Goal: Navigation & Orientation: Find specific page/section

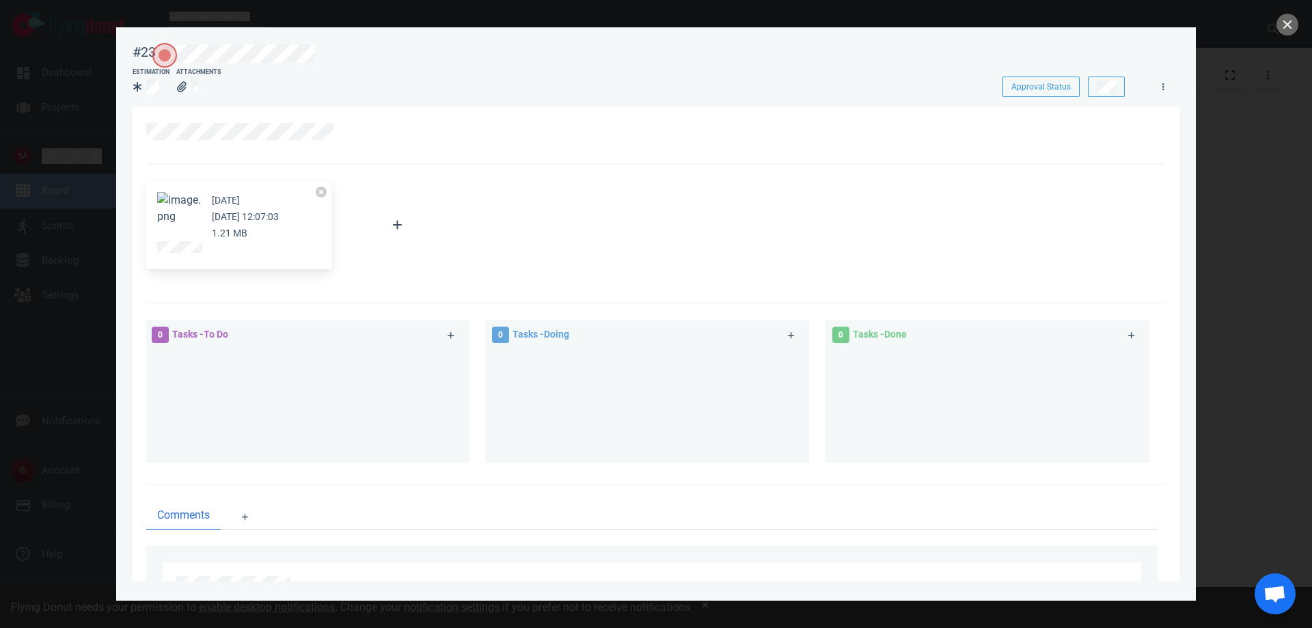
click at [104, 62] on div at bounding box center [656, 314] width 1312 height 628
click at [1282, 18] on button "close" at bounding box center [1288, 25] width 22 height 22
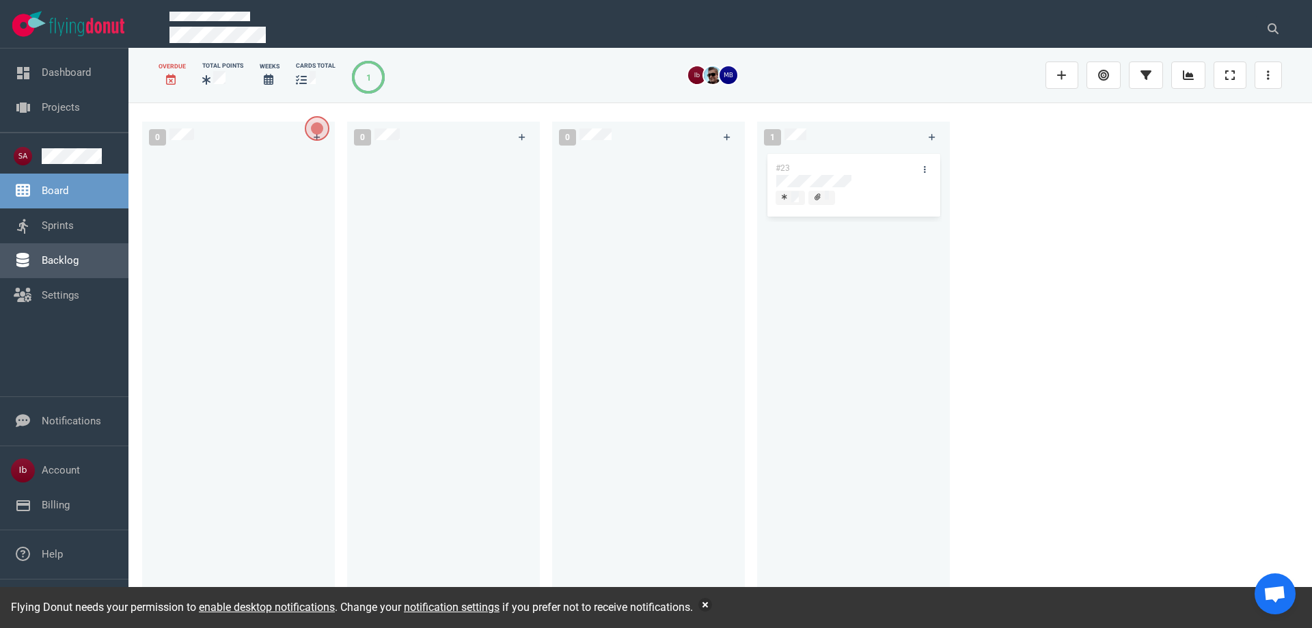
click at [79, 265] on link "Backlog" at bounding box center [60, 260] width 37 height 12
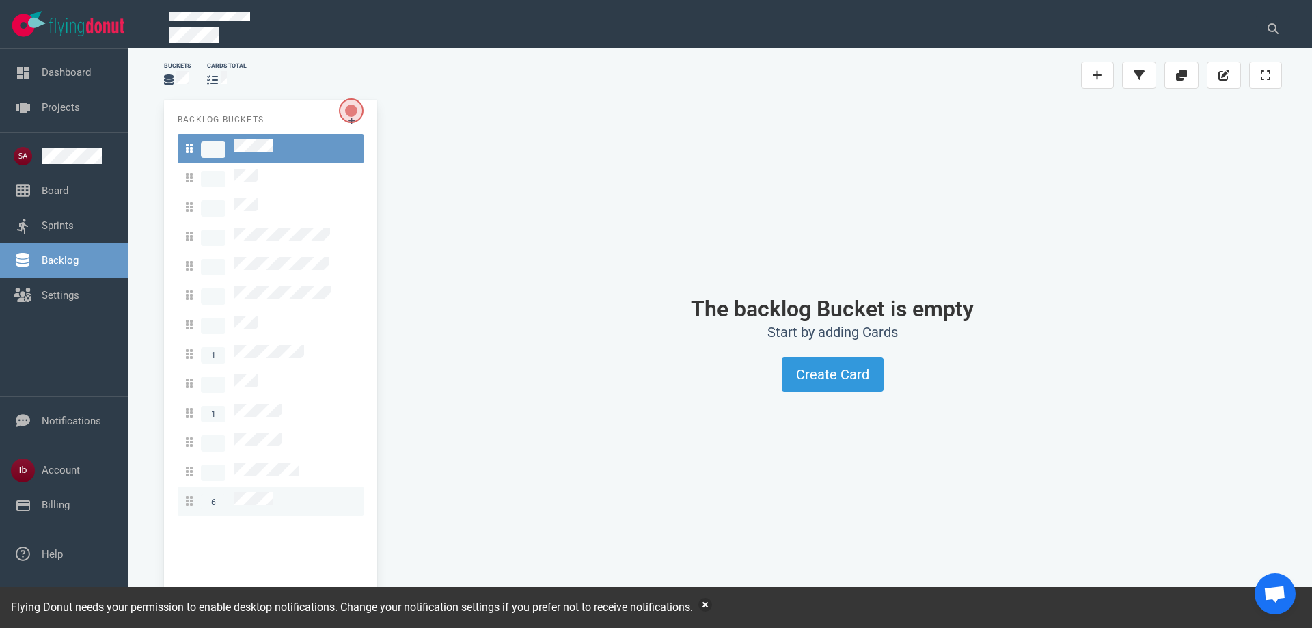
click at [280, 492] on div "6" at bounding box center [270, 501] width 169 height 18
